Goal: Information Seeking & Learning: Learn about a topic

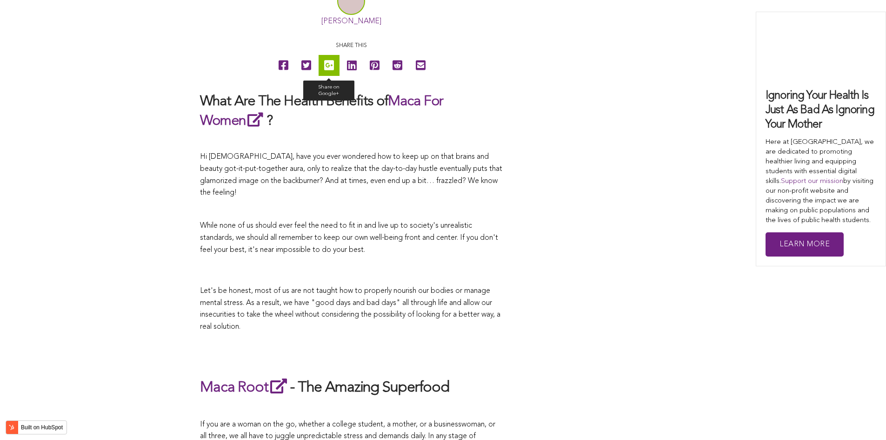
scroll to position [1822, 0]
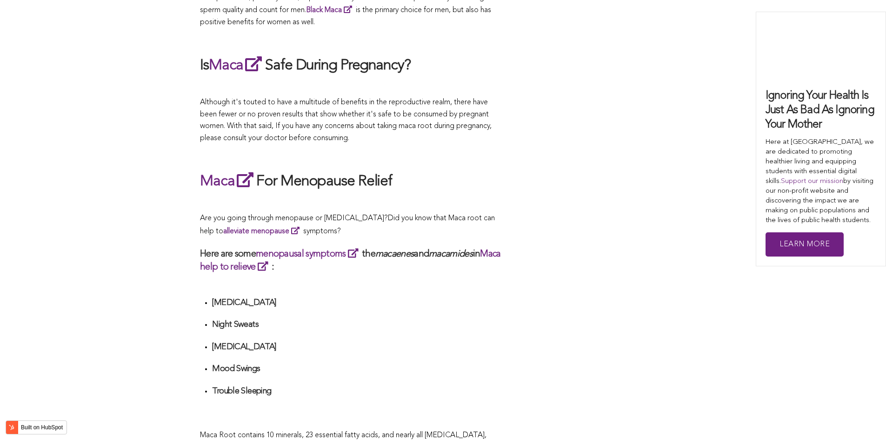
click at [394, 220] on p "Are you going through menopause or [MEDICAL_DATA]? Did you know that Maca root …" at bounding box center [351, 225] width 302 height 25
click at [383, 173] on h2 "Maca For Menopause Relief" at bounding box center [351, 180] width 302 height 21
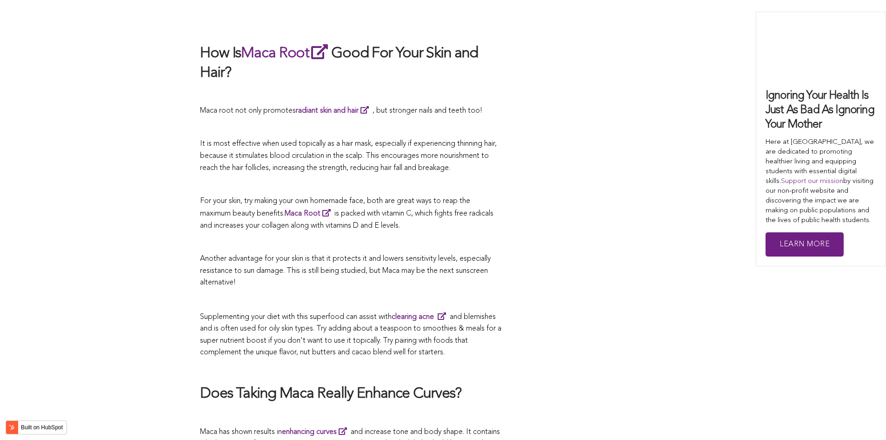
click at [378, 14] on h2 at bounding box center [351, 24] width 302 height 20
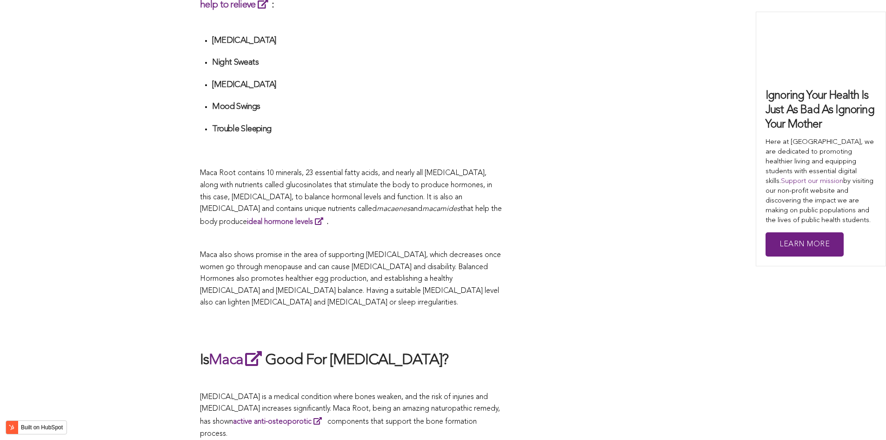
click at [443, 233] on p at bounding box center [351, 239] width 302 height 12
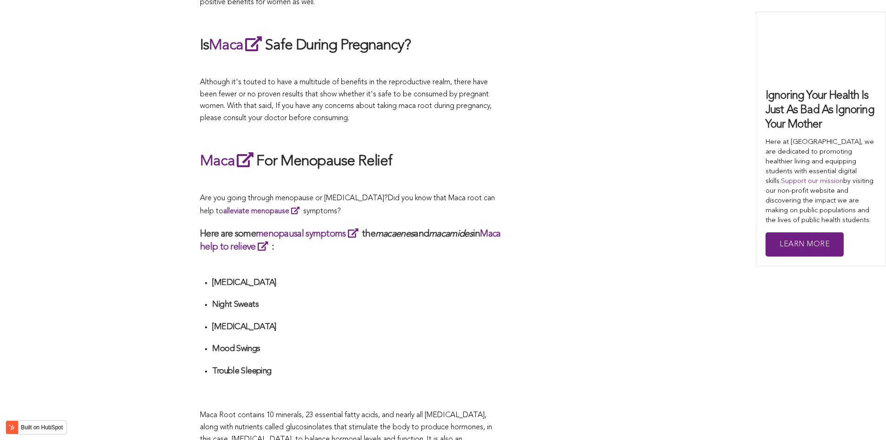
click at [438, 229] on em "macamides" at bounding box center [451, 233] width 44 height 9
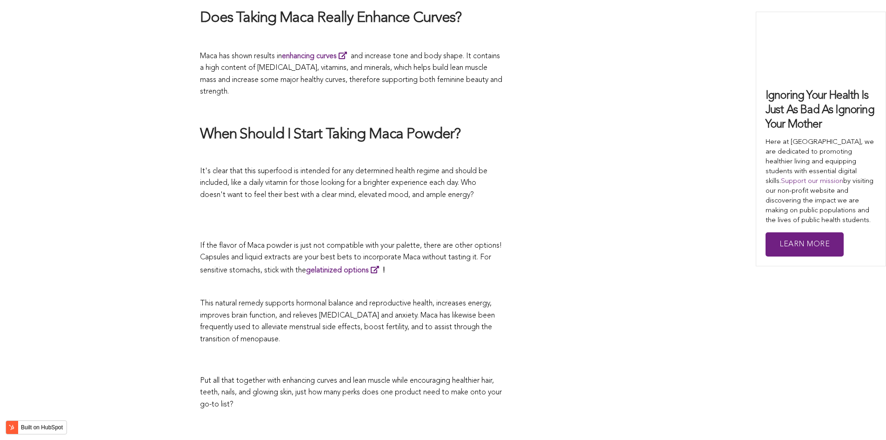
click at [392, 242] on span "If the flavor of Maca powder is just not compatible with your palette, there ar…" at bounding box center [351, 258] width 302 height 32
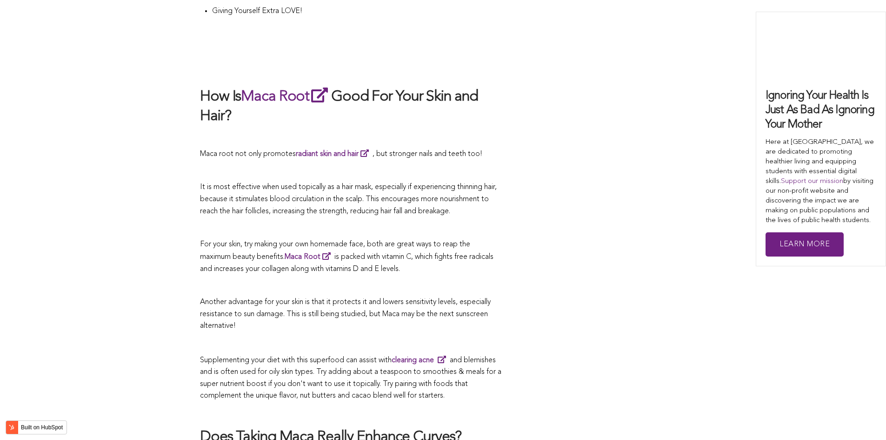
scroll to position [2756, 0]
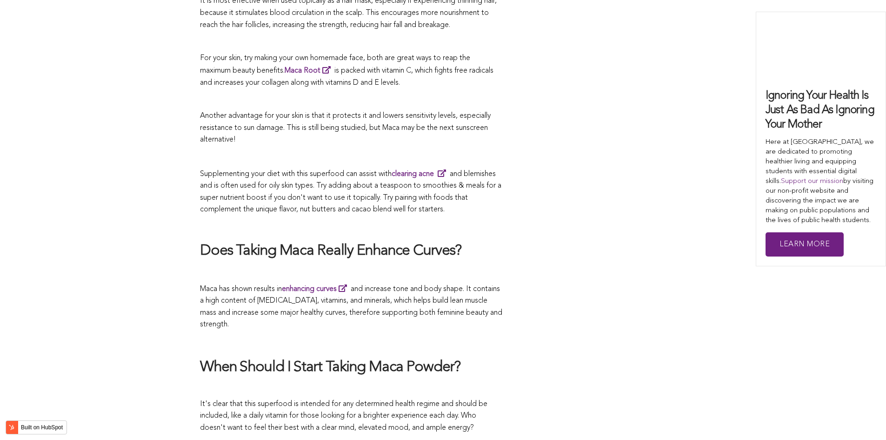
scroll to position [2561, 0]
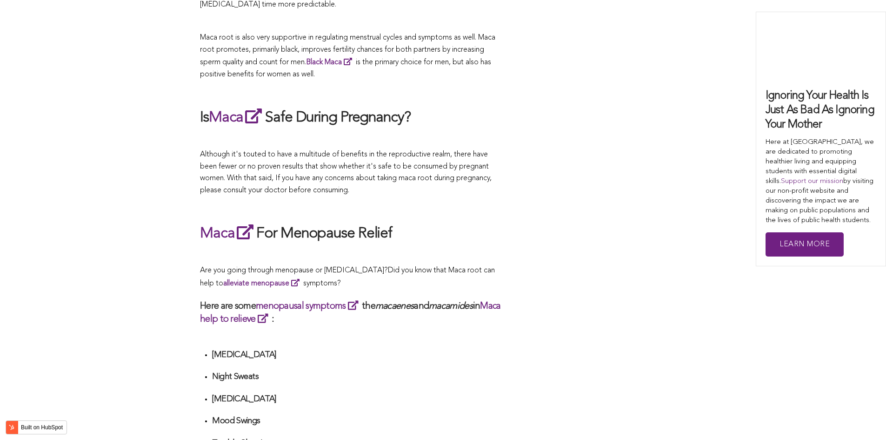
scroll to position [2105, 0]
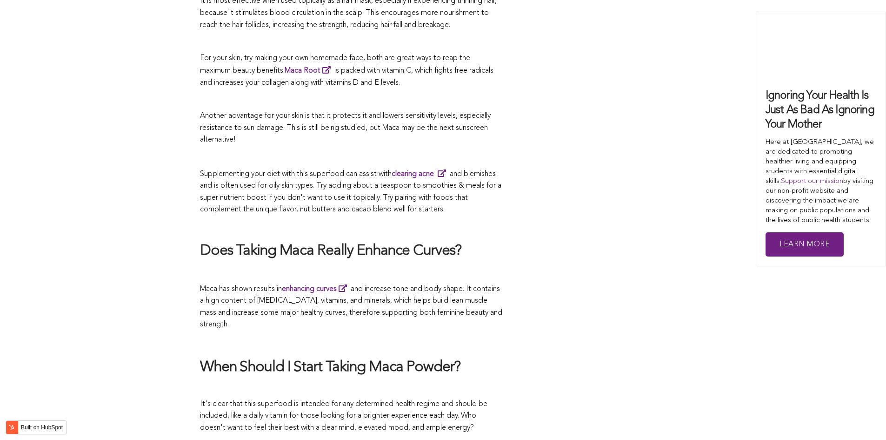
scroll to position [2092, 0]
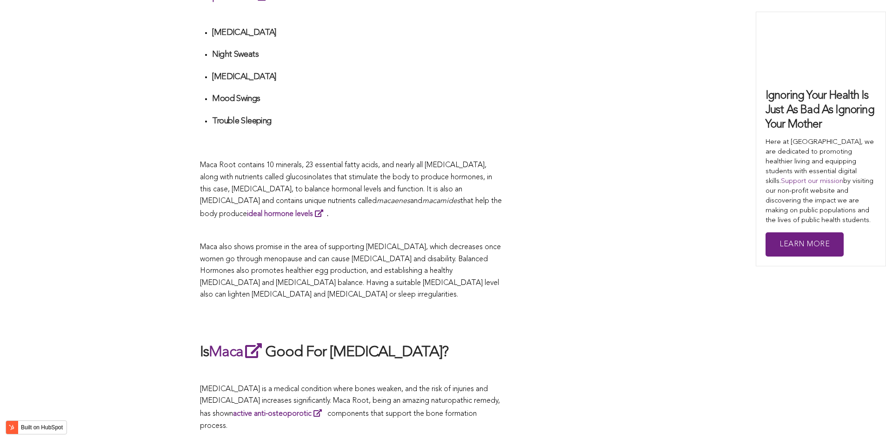
click at [410, 225] on p at bounding box center [351, 231] width 302 height 12
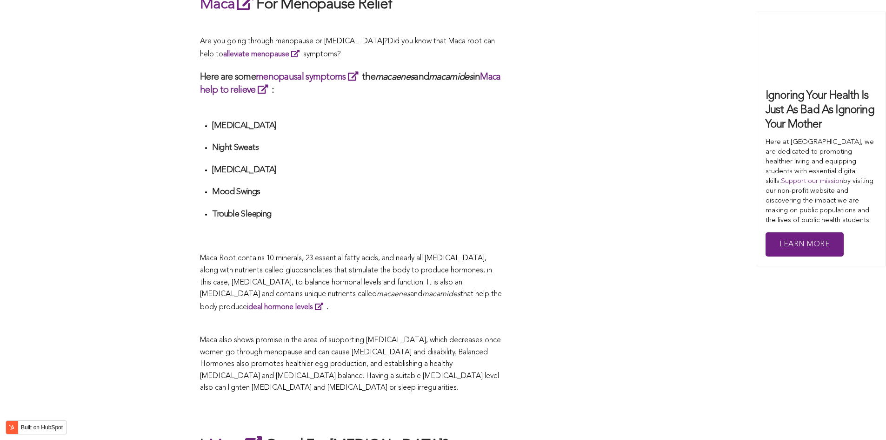
scroll to position [1474, 0]
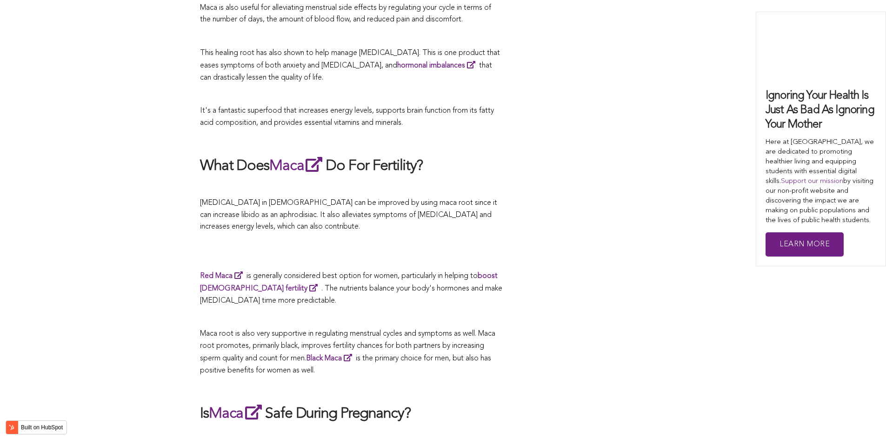
click at [428, 220] on p "[MEDICAL_DATA] in [DEMOGRAPHIC_DATA] can be improved by using maca root since i…" at bounding box center [351, 215] width 302 height 36
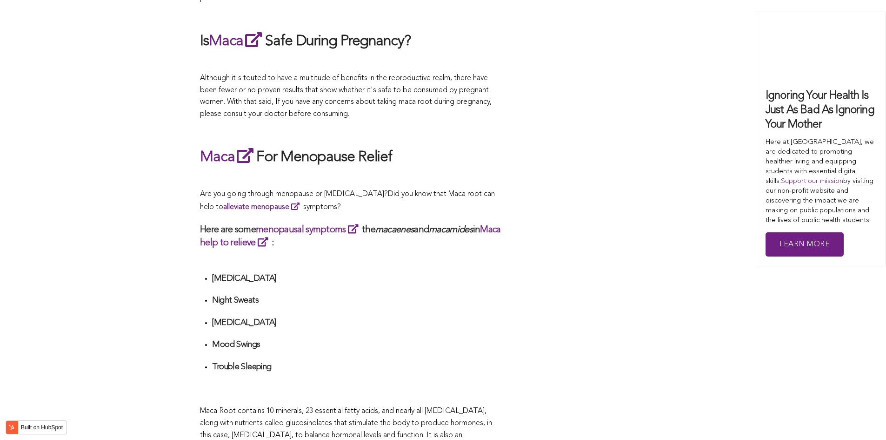
scroll to position [2632, 0]
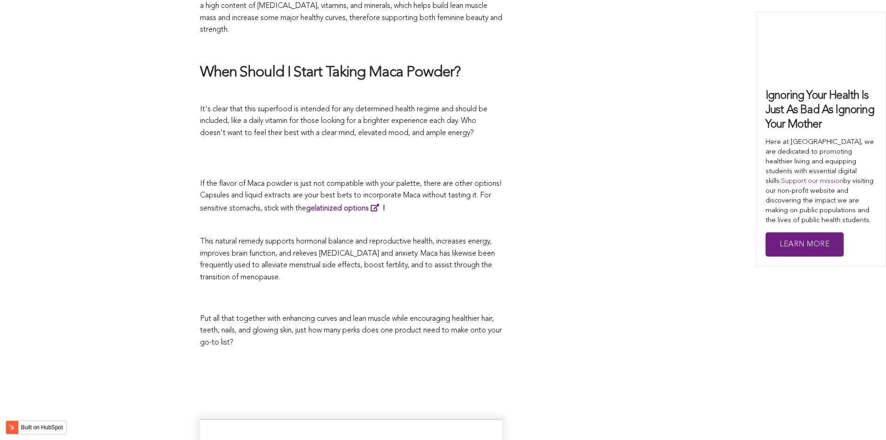
scroll to position [3377, 0]
